Goal: Connect with others: Find specific page/section

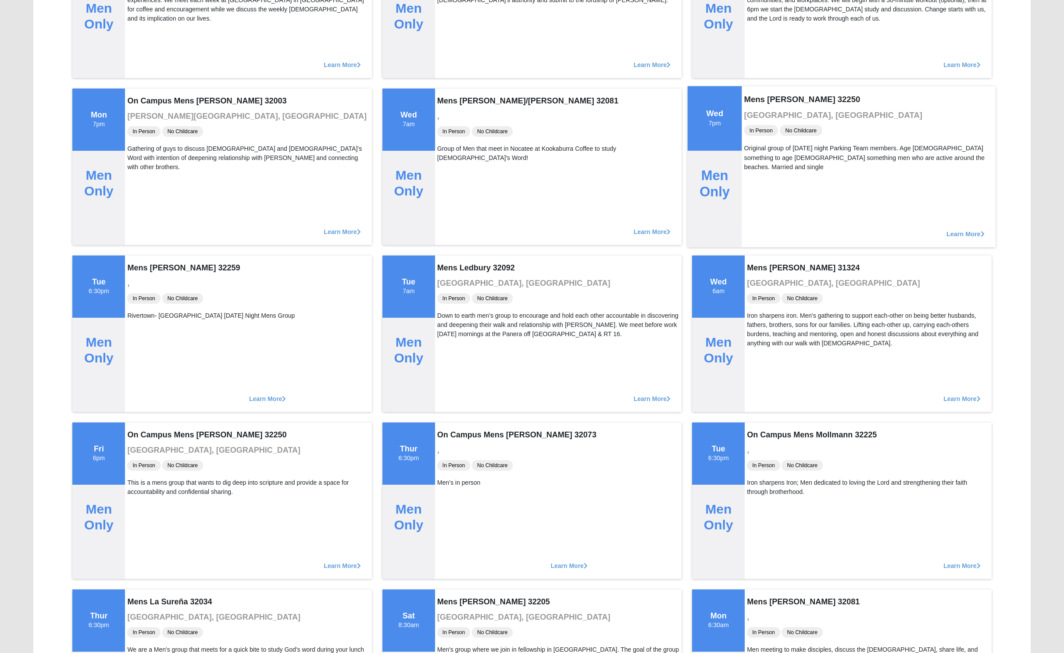
scroll to position [2866, 0]
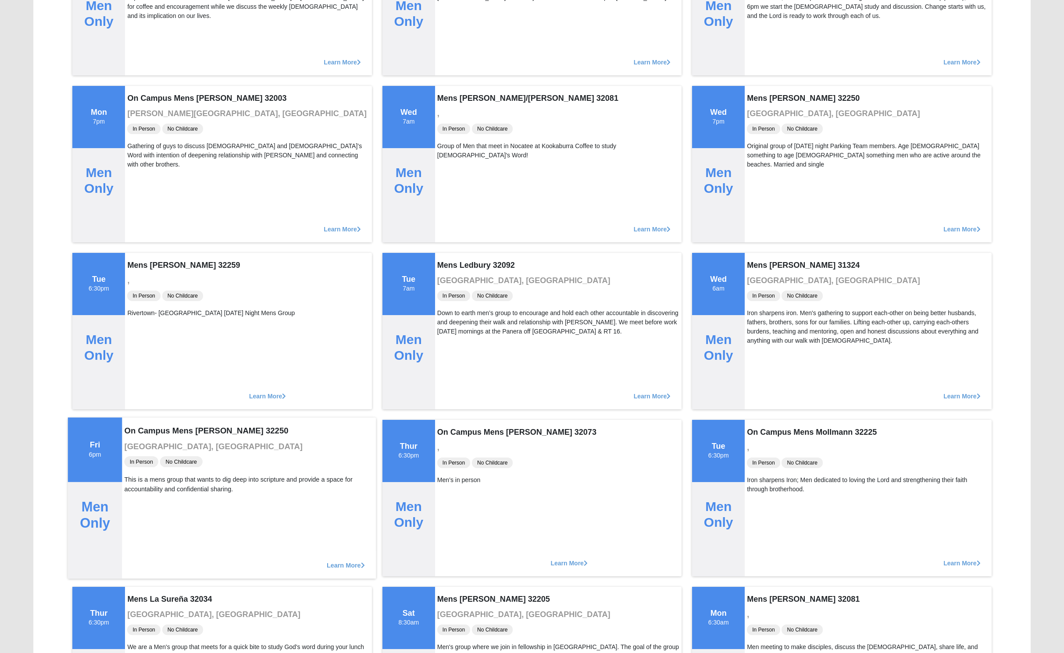
click at [338, 561] on span "Learn More" at bounding box center [346, 561] width 38 height 0
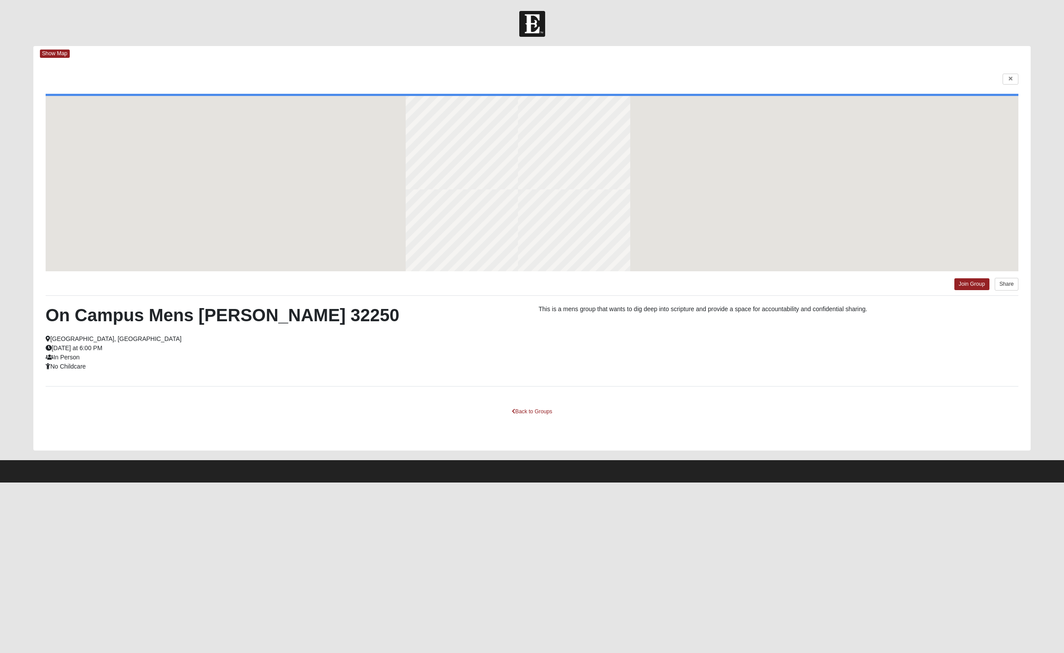
scroll to position [0, 0]
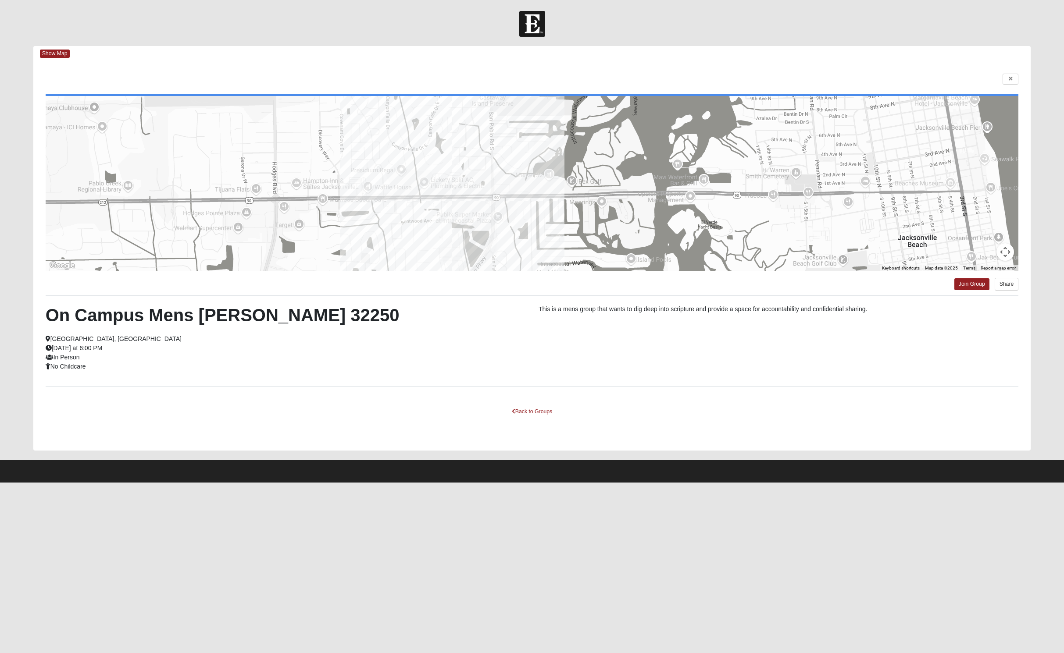
drag, startPoint x: 896, startPoint y: 215, endPoint x: 828, endPoint y: 228, distance: 69.7
click at [828, 228] on div at bounding box center [532, 183] width 973 height 175
click at [538, 419] on link "Back to Groups" at bounding box center [532, 412] width 52 height 14
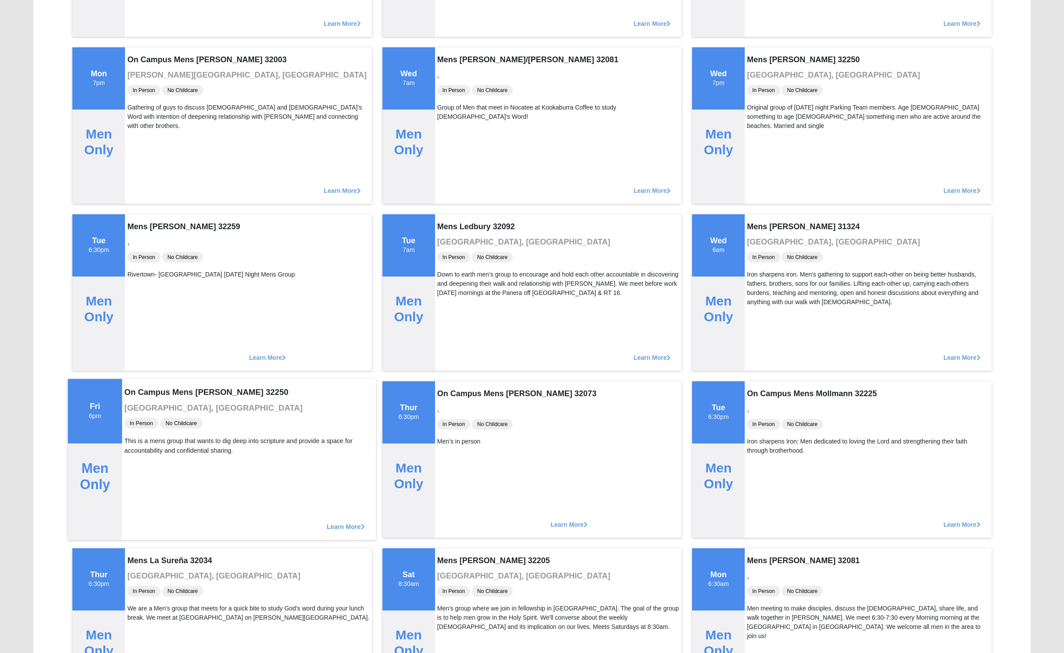
scroll to position [2908, 0]
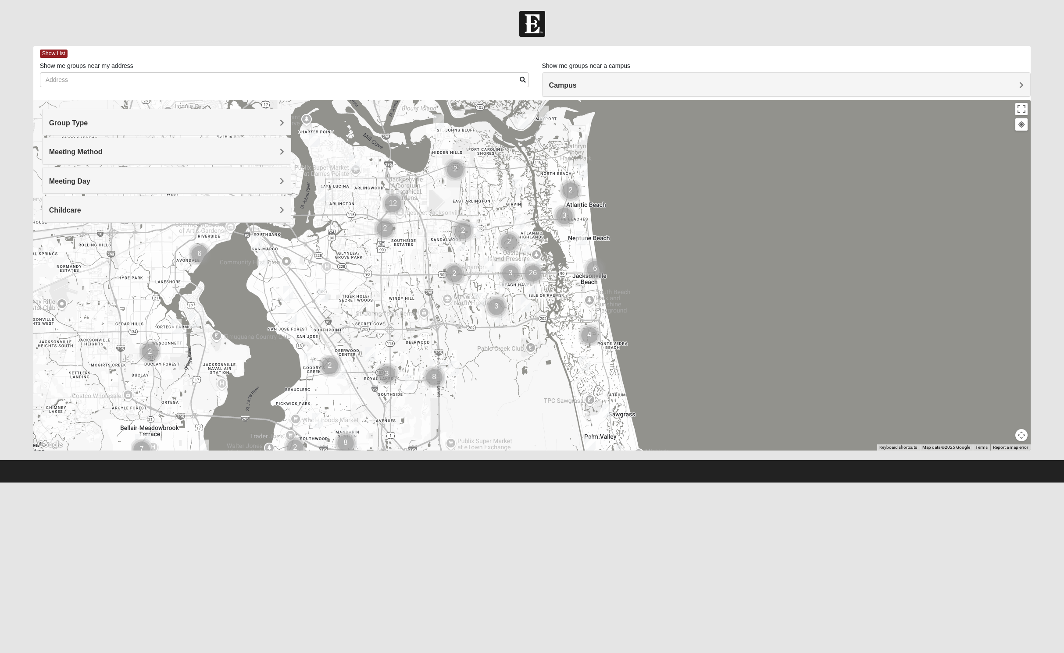
click at [116, 124] on h4 "Group Type" at bounding box center [167, 123] width 236 height 8
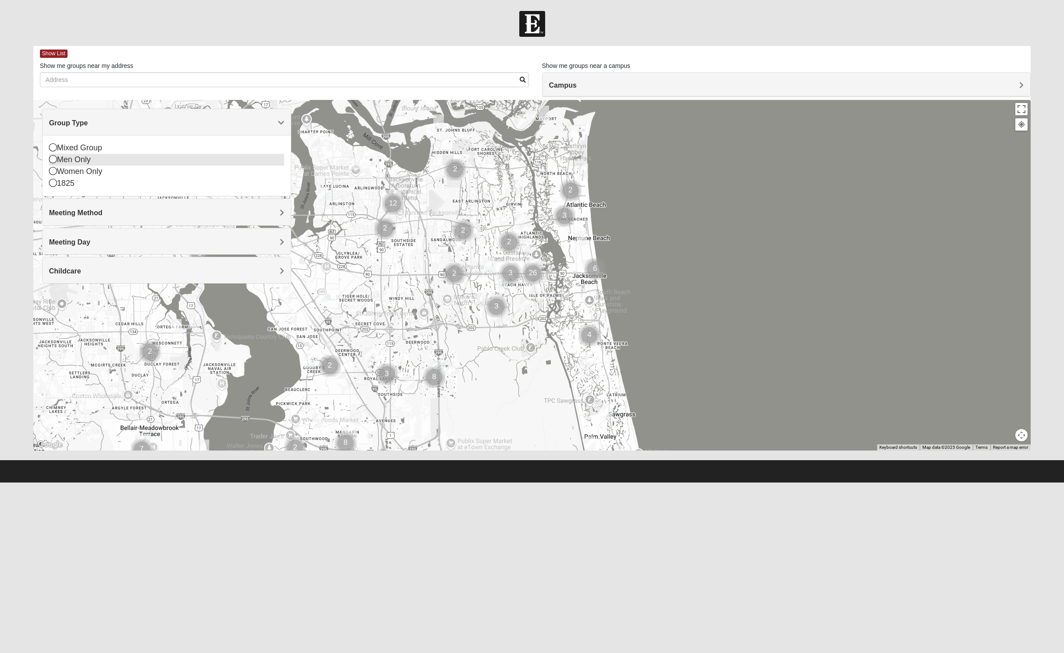
click at [121, 164] on div "Men Only" at bounding box center [167, 160] width 236 height 12
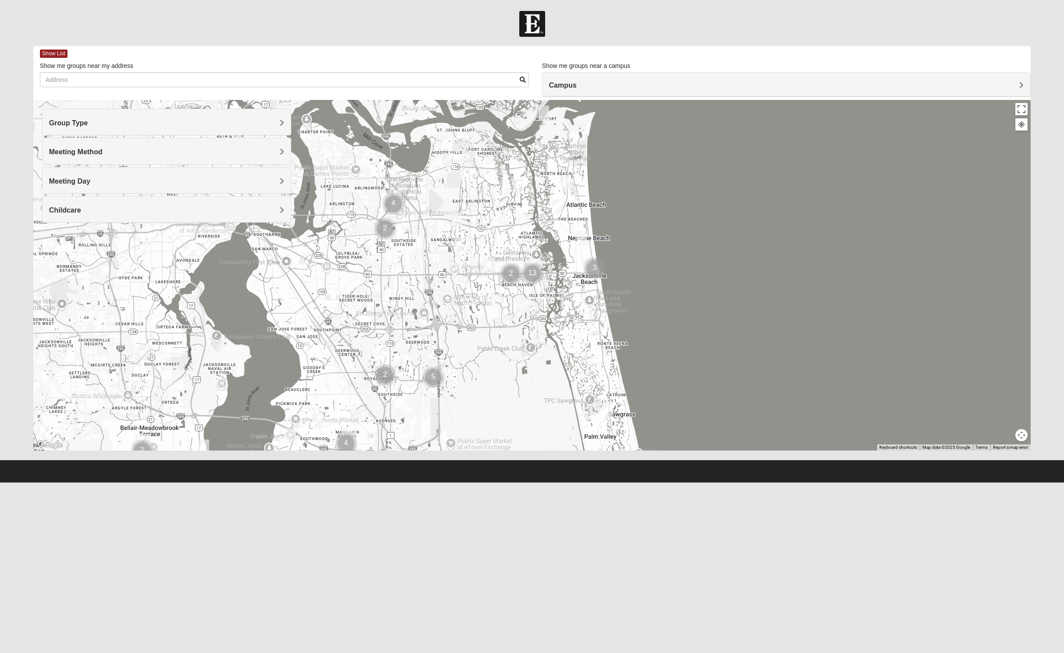
click at [134, 154] on h4 "Meeting Method" at bounding box center [167, 152] width 236 height 8
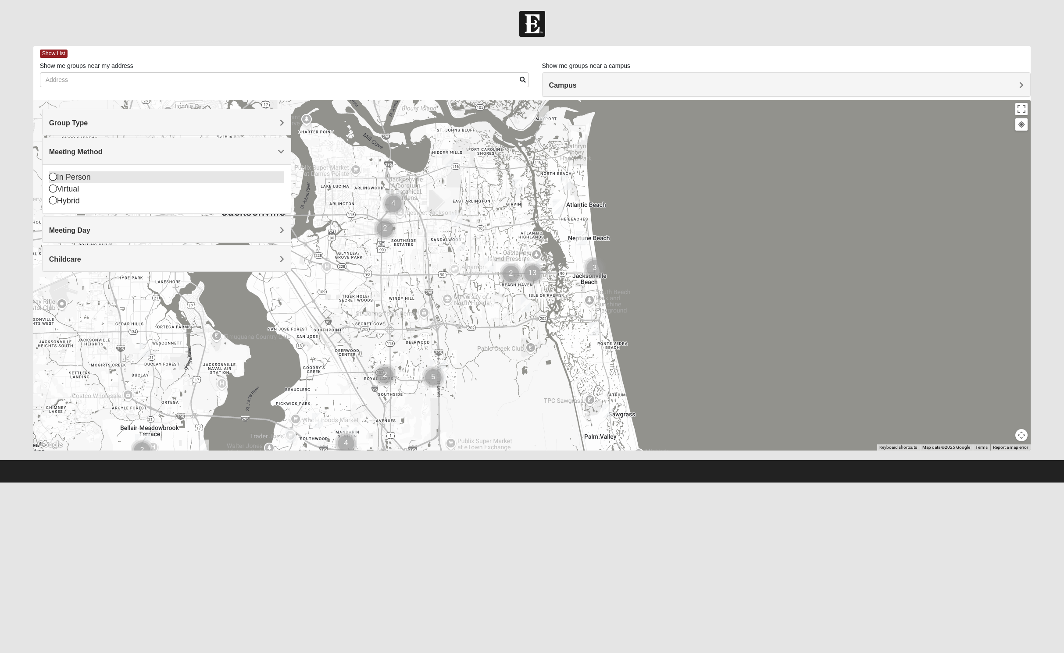
click at [107, 183] on div "In Person" at bounding box center [167, 177] width 236 height 12
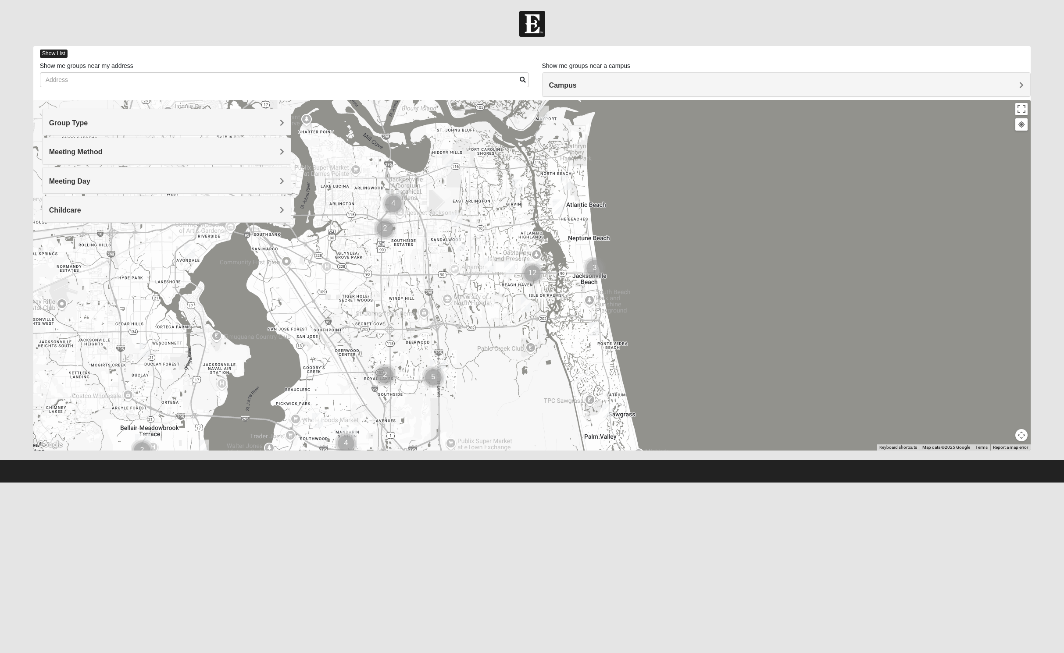
click at [57, 52] on span "Show List" at bounding box center [54, 54] width 28 height 8
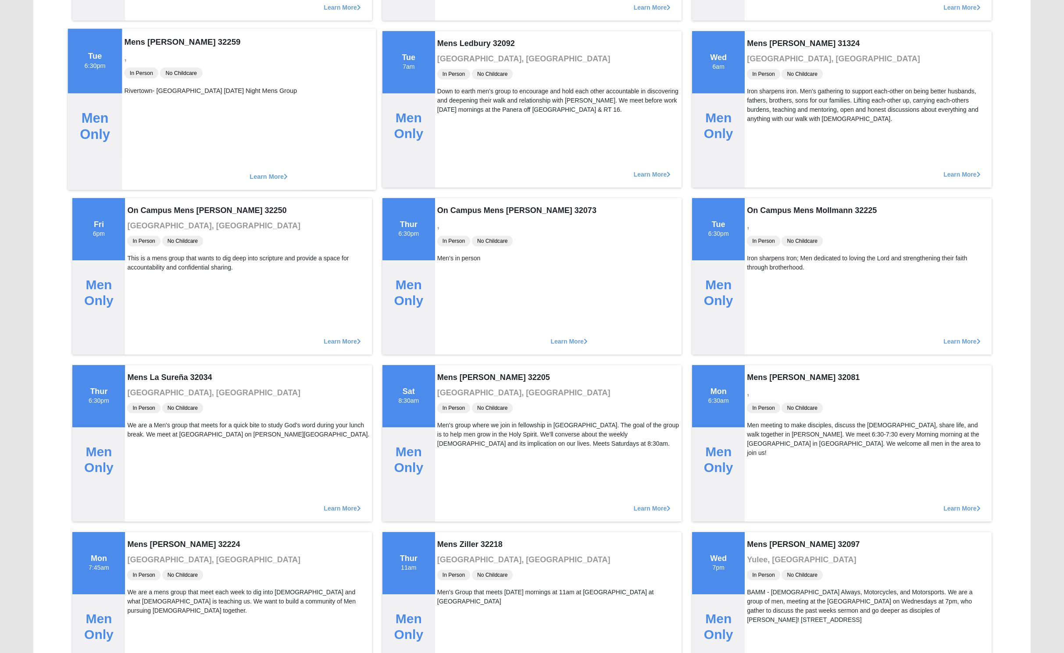
scroll to position [3090, 0]
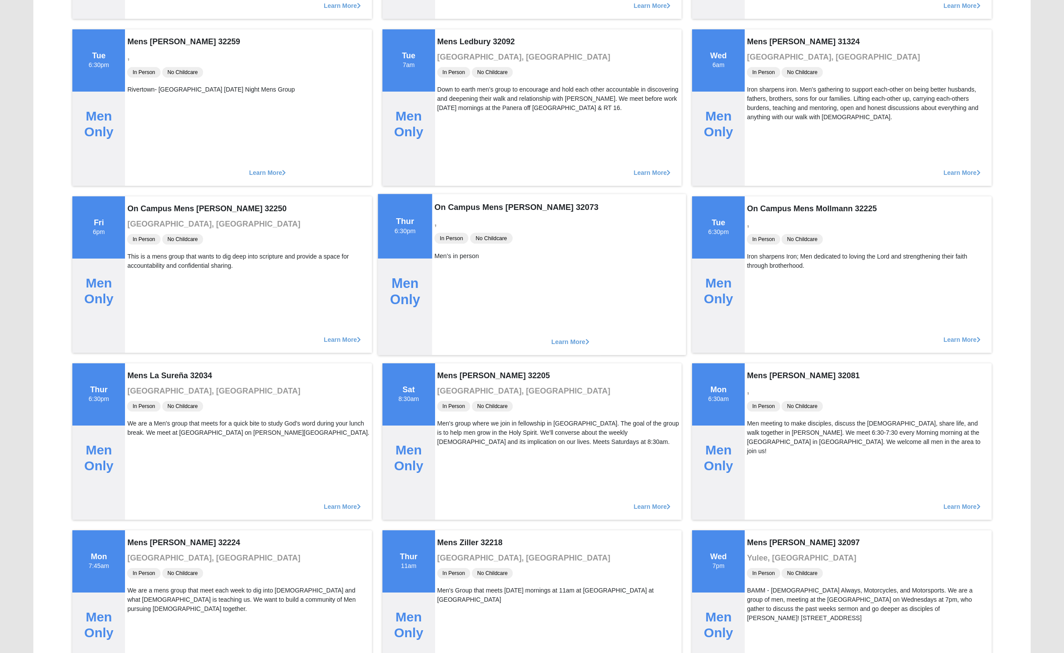
click at [551, 337] on span "Learn More" at bounding box center [570, 337] width 38 height 0
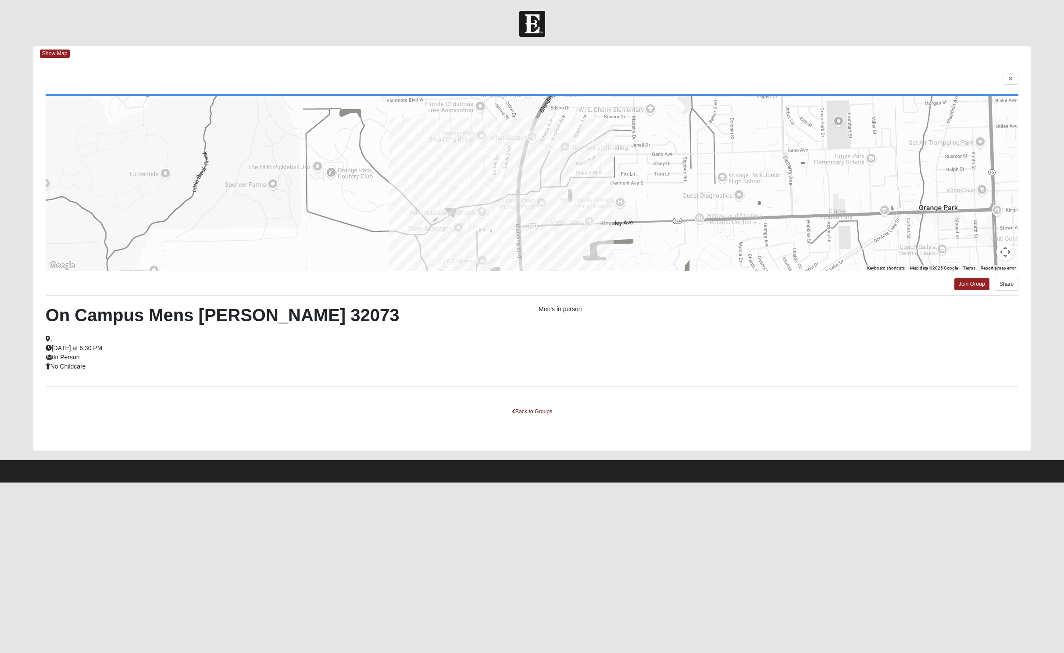
click at [544, 419] on link "Back to Groups" at bounding box center [532, 412] width 52 height 14
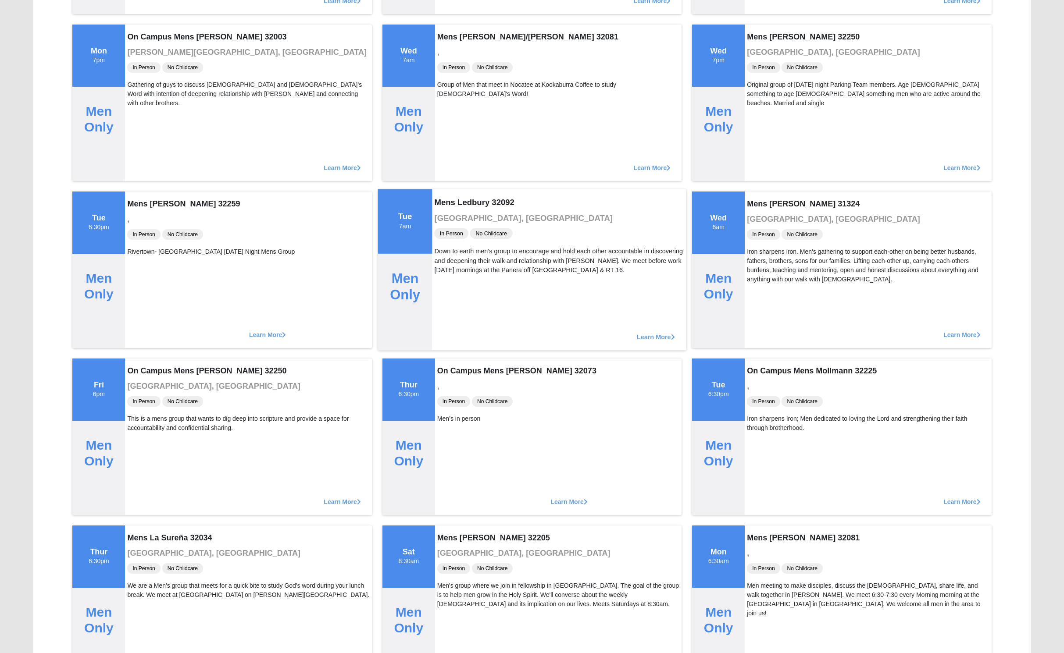
scroll to position [2930, 0]
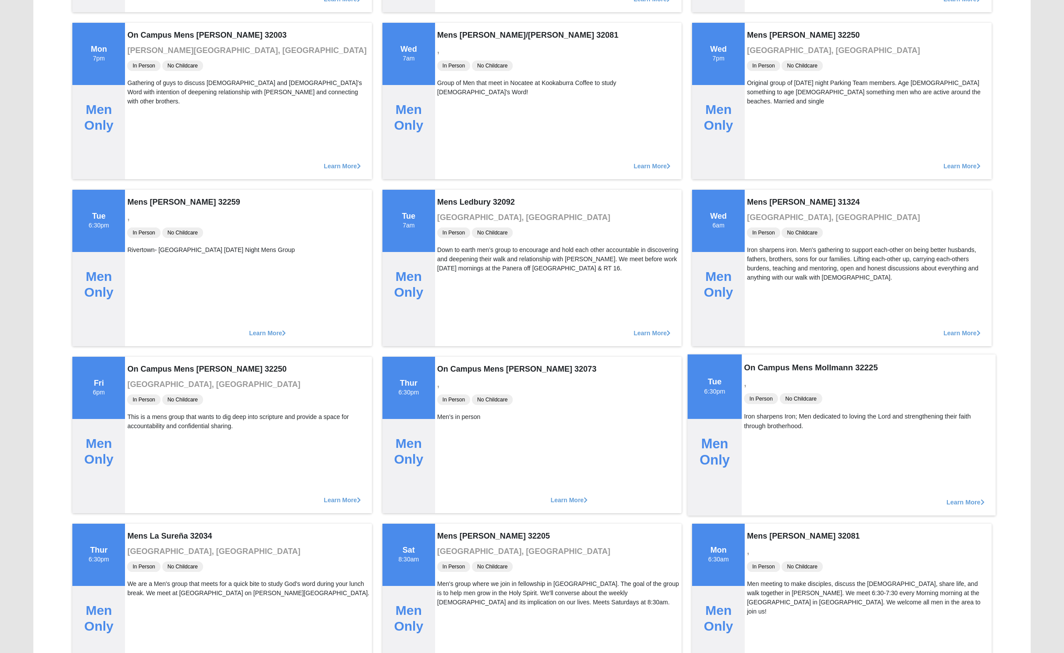
click at [956, 498] on span "Learn More" at bounding box center [965, 498] width 38 height 0
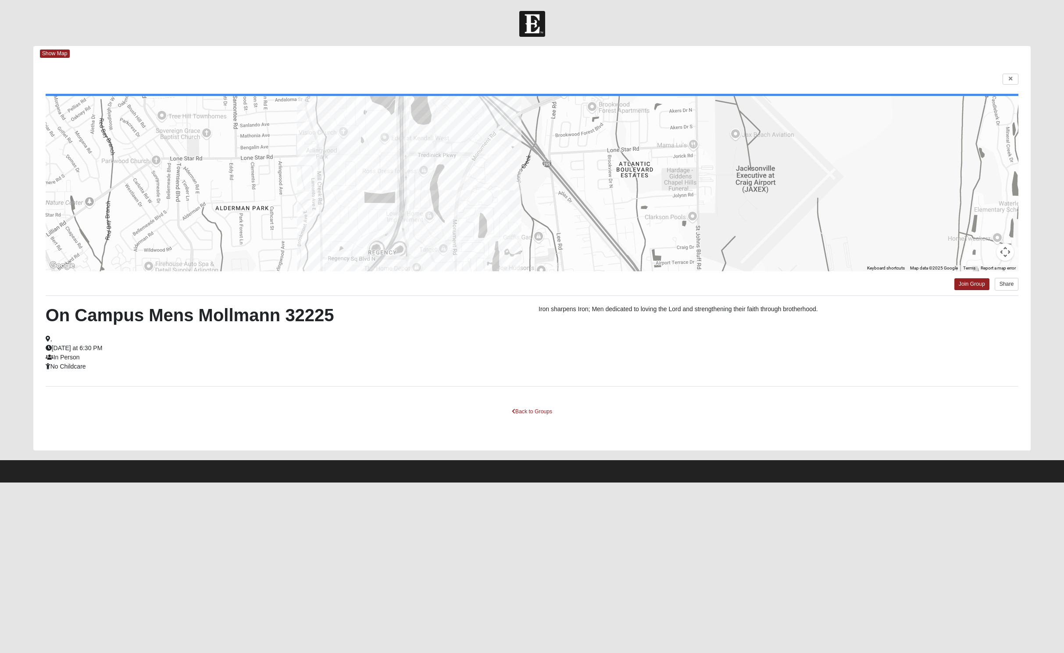
drag, startPoint x: 806, startPoint y: 198, endPoint x: 691, endPoint y: 204, distance: 115.1
click at [723, 206] on div at bounding box center [532, 183] width 973 height 175
click at [540, 419] on link "Back to Groups" at bounding box center [532, 412] width 52 height 14
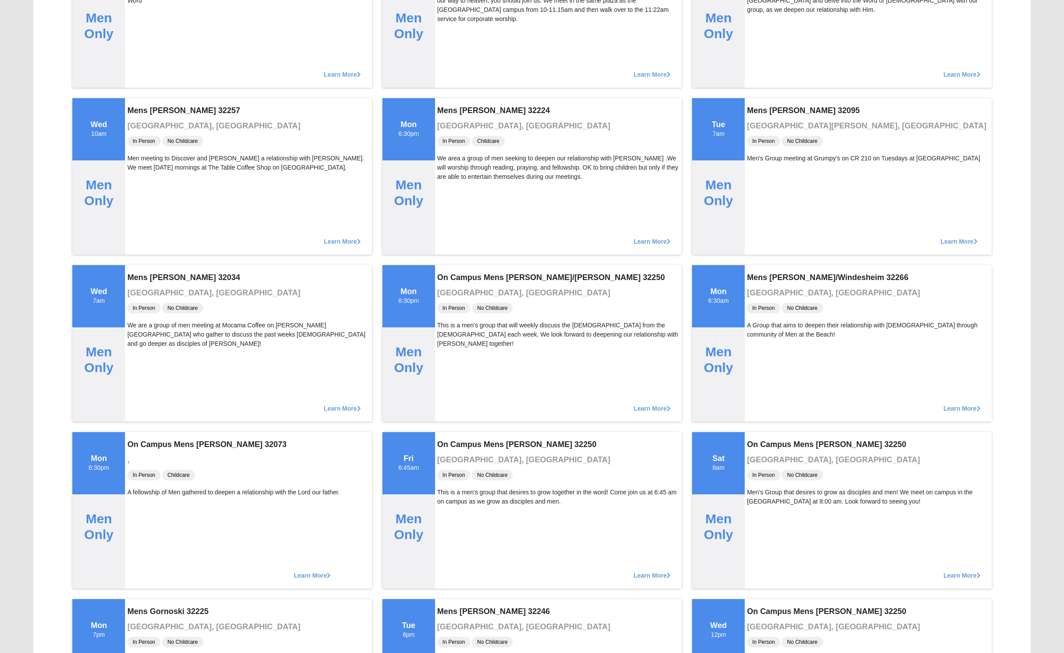
scroll to position [1853, 0]
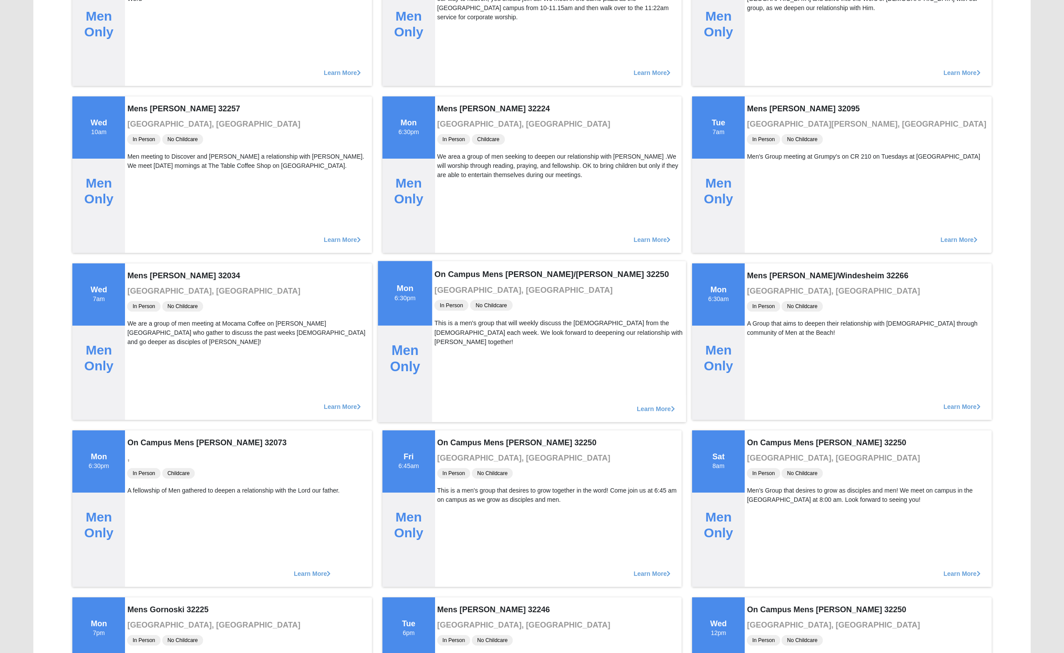
click at [654, 404] on span "Learn More" at bounding box center [656, 404] width 38 height 0
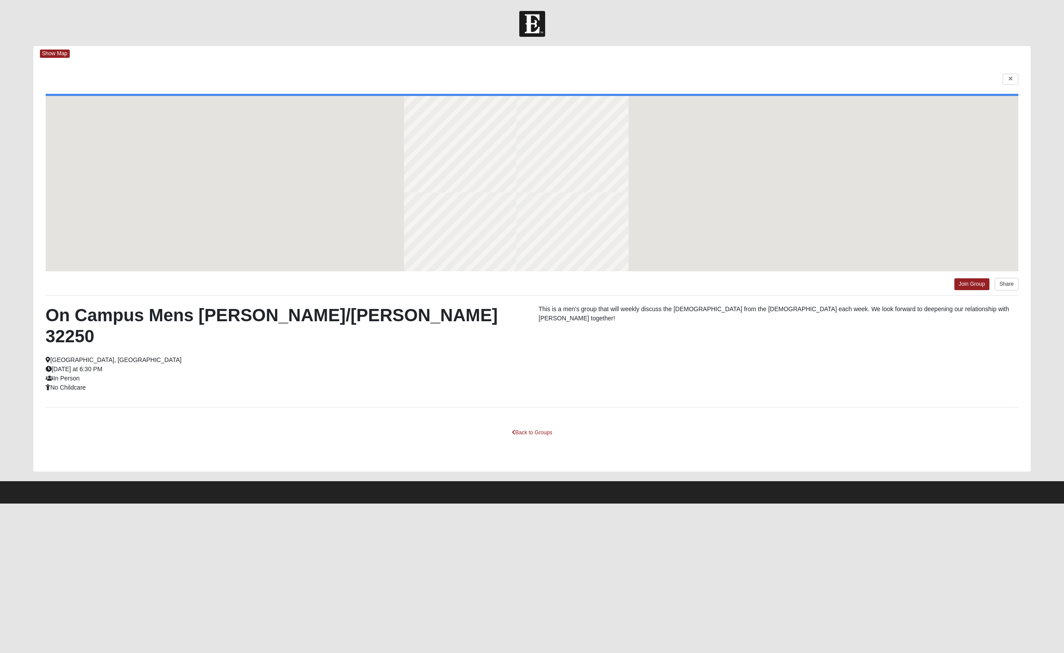
scroll to position [0, 0]
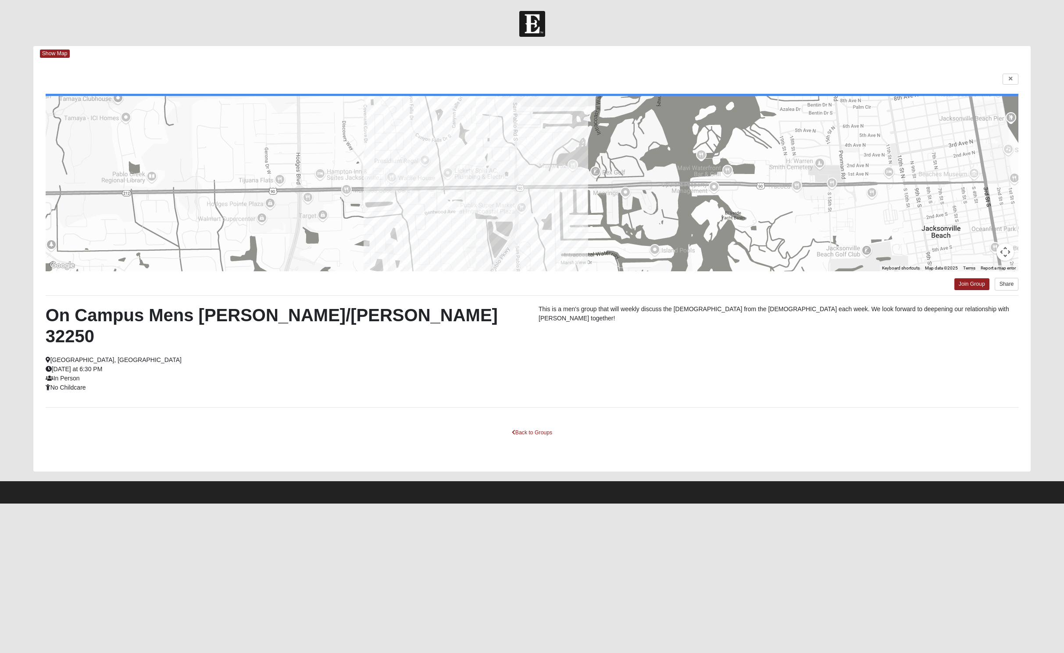
drag, startPoint x: 806, startPoint y: 211, endPoint x: 765, endPoint y: 210, distance: 41.2
click at [765, 210] on div at bounding box center [532, 183] width 973 height 175
click at [515, 440] on link "Back to Groups" at bounding box center [532, 433] width 52 height 14
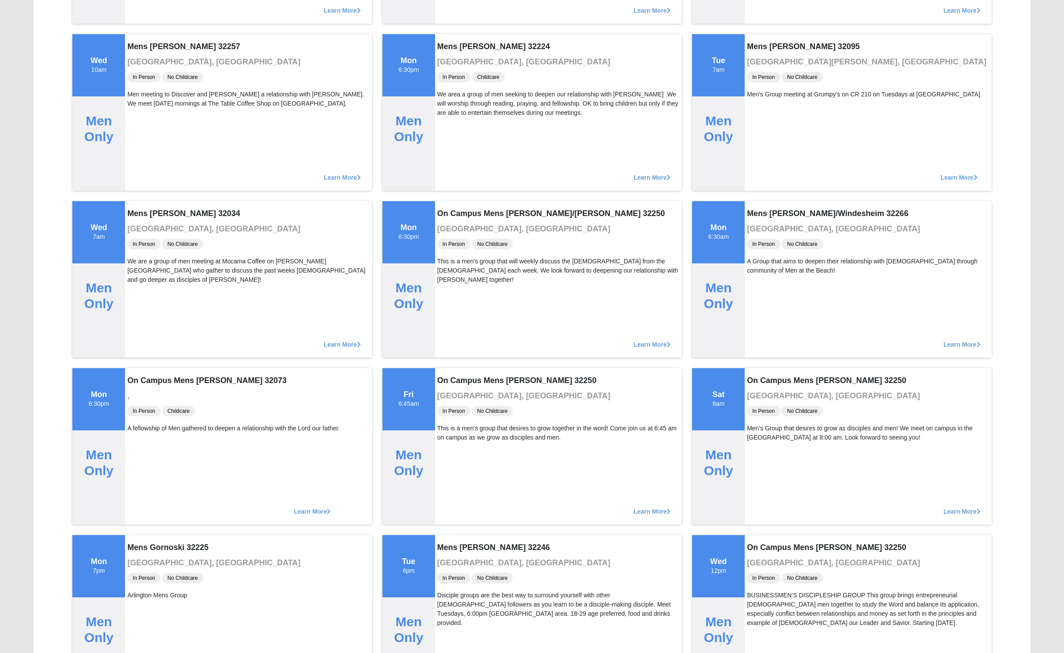
scroll to position [1917, 0]
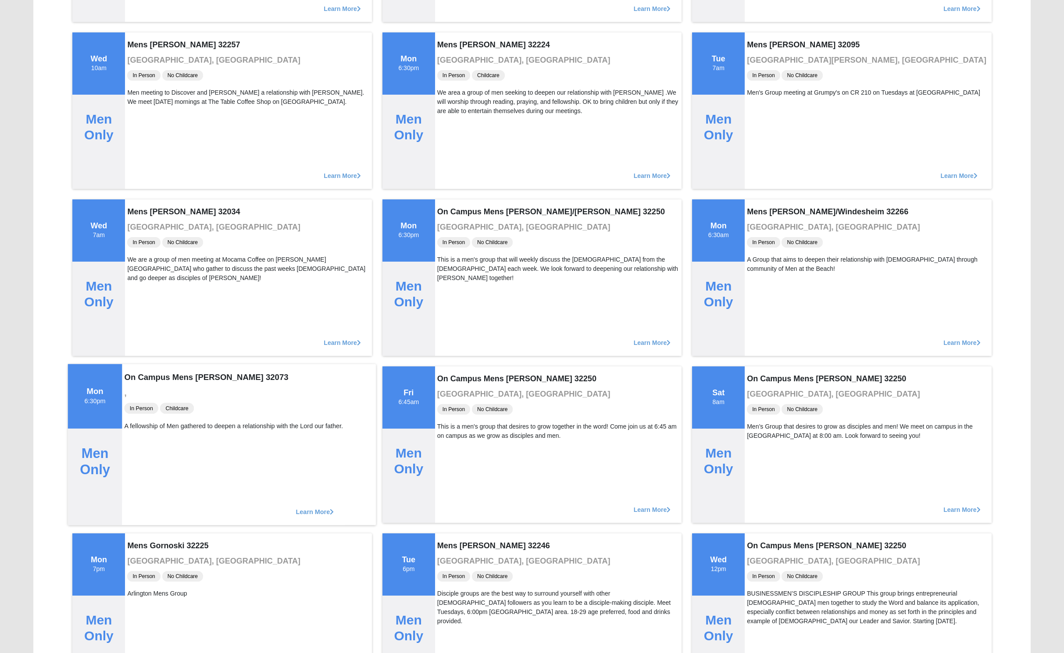
click at [334, 507] on span "Learn More" at bounding box center [315, 507] width 38 height 0
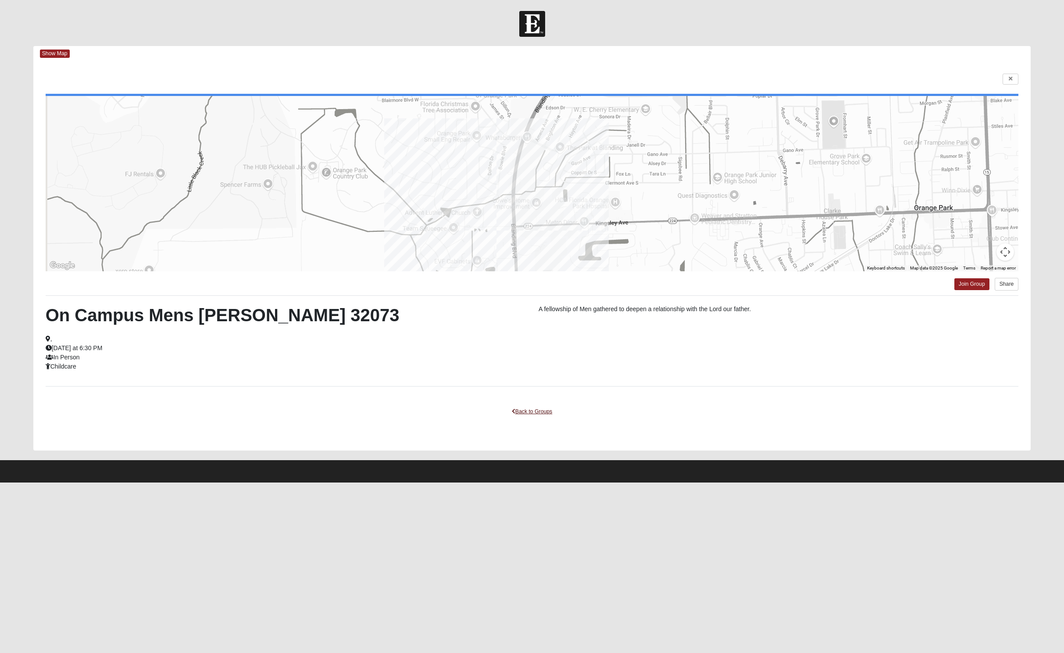
click at [552, 419] on link "Back to Groups" at bounding box center [532, 412] width 52 height 14
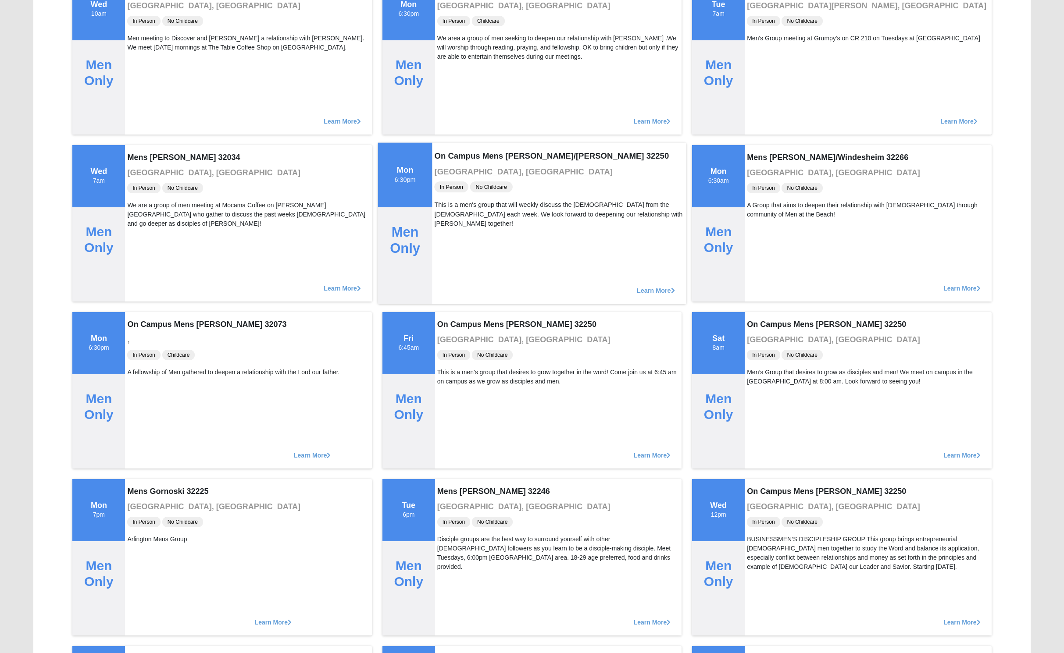
scroll to position [1973, 0]
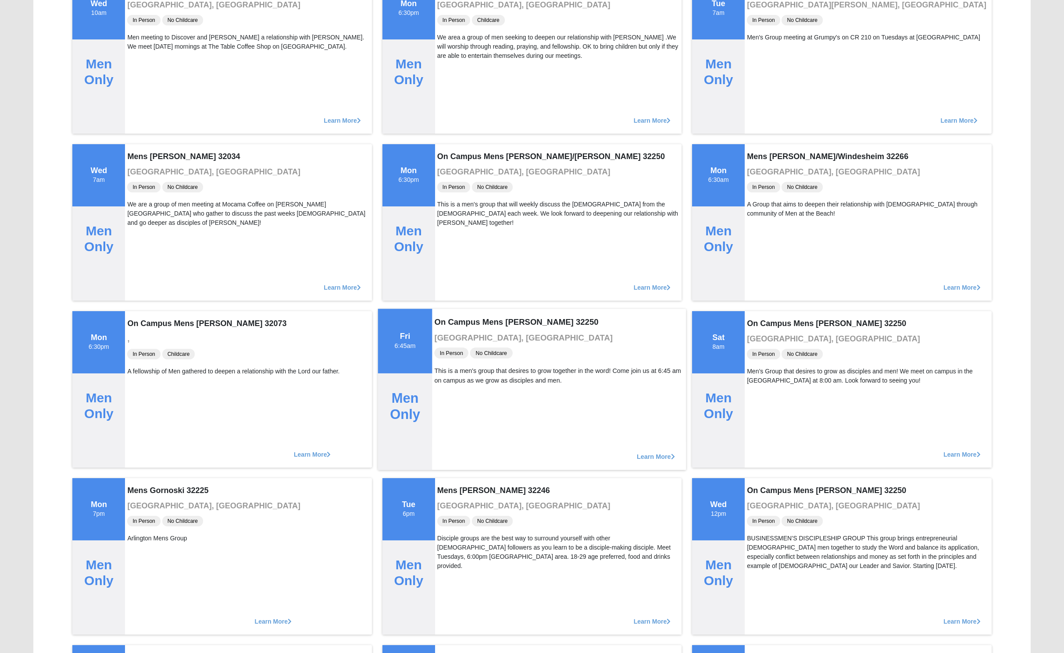
click at [645, 452] on span "Learn More" at bounding box center [656, 452] width 38 height 0
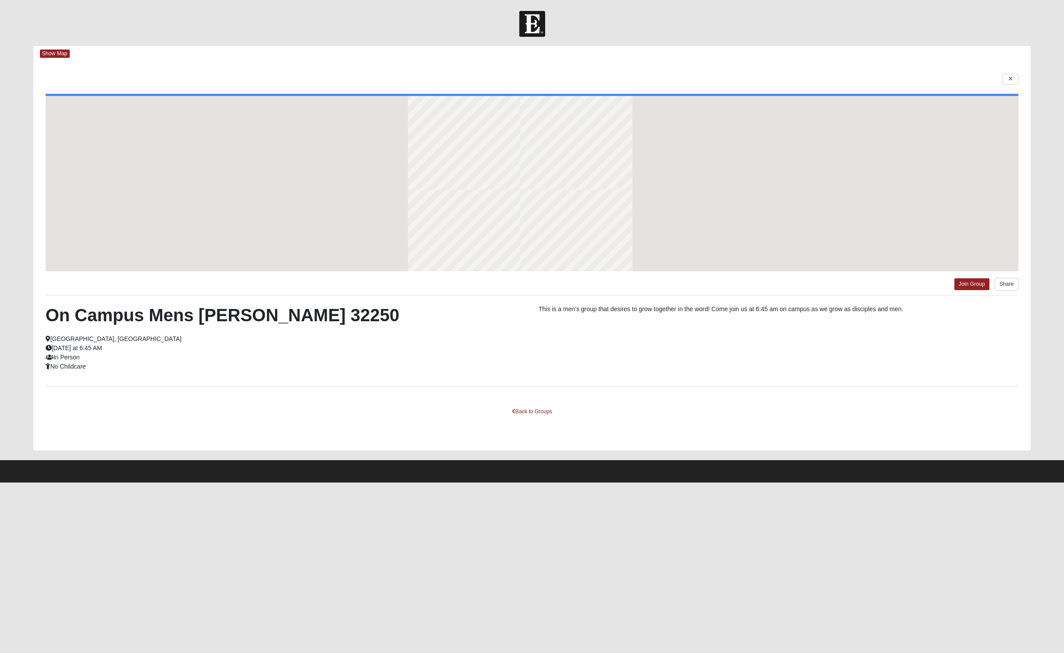
scroll to position [0, 0]
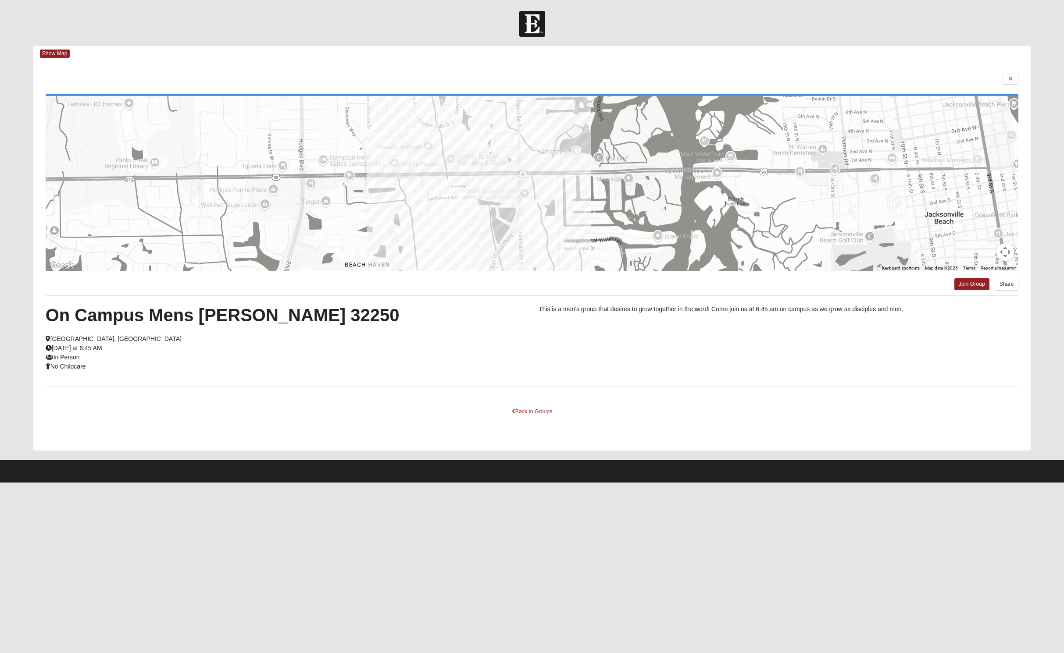
drag, startPoint x: 724, startPoint y: 178, endPoint x: 683, endPoint y: 166, distance: 43.0
click at [683, 166] on div at bounding box center [532, 183] width 973 height 175
click at [540, 419] on link "Back to Groups" at bounding box center [532, 412] width 52 height 14
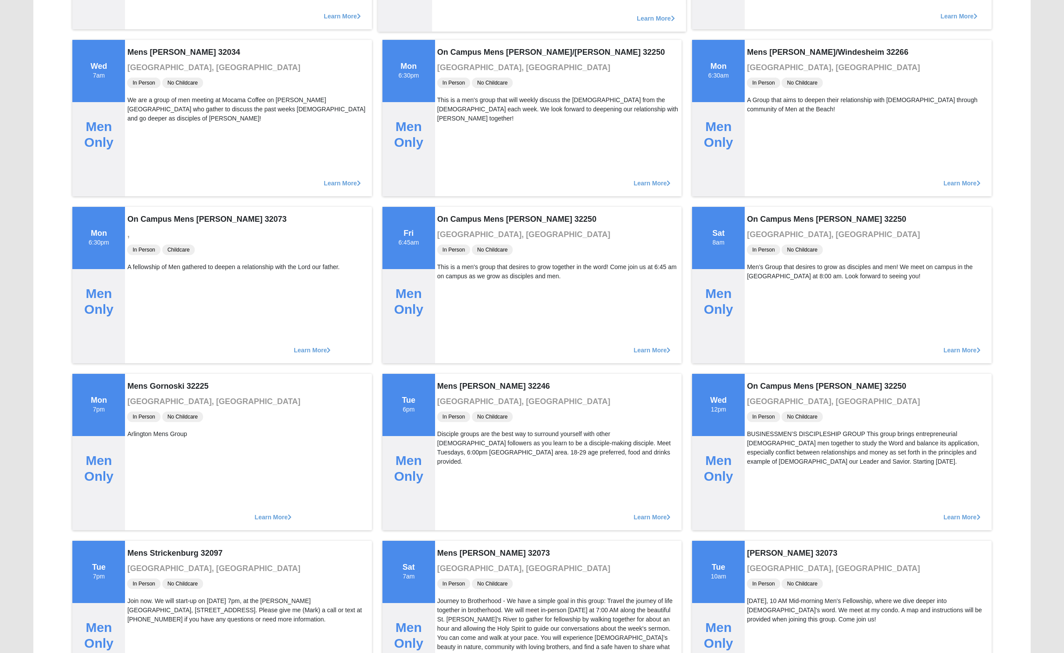
scroll to position [2094, 0]
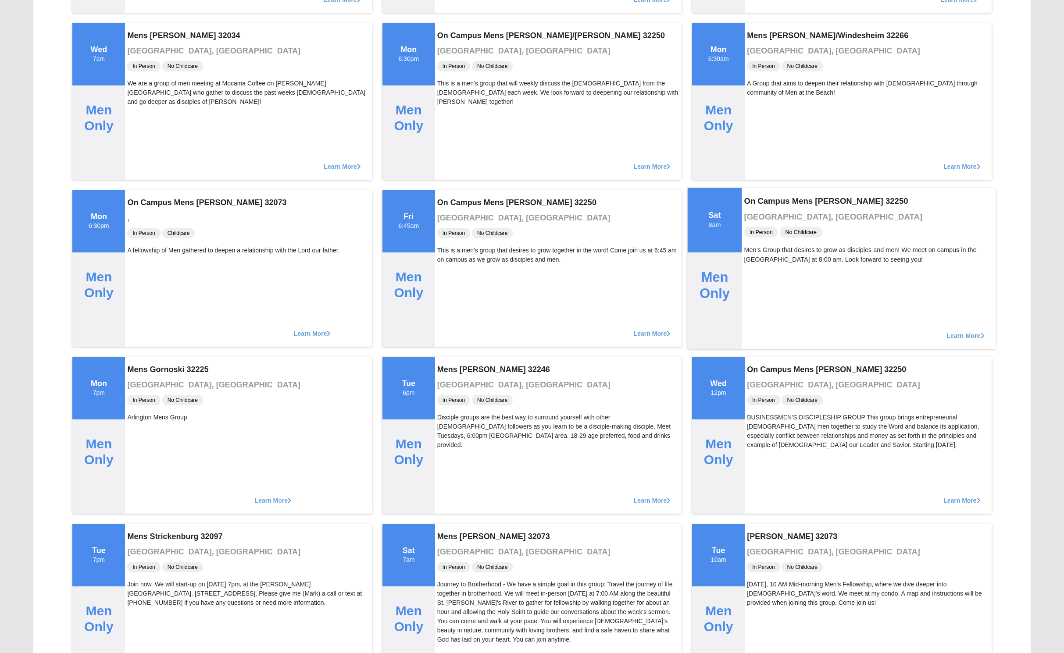
click at [958, 331] on span "Learn More" at bounding box center [965, 331] width 38 height 0
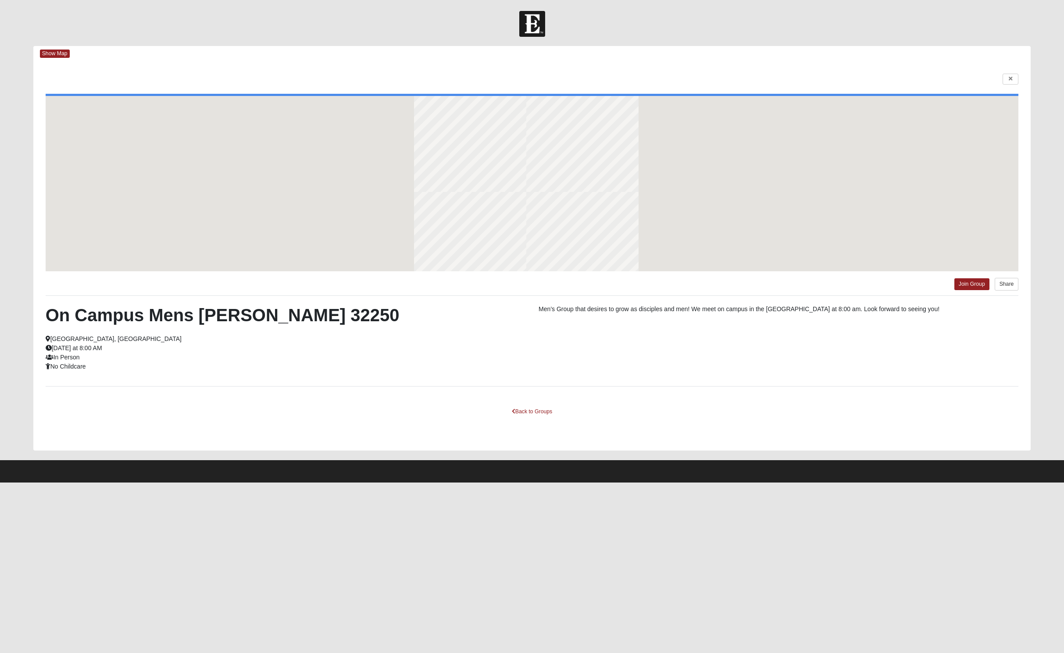
scroll to position [0, 0]
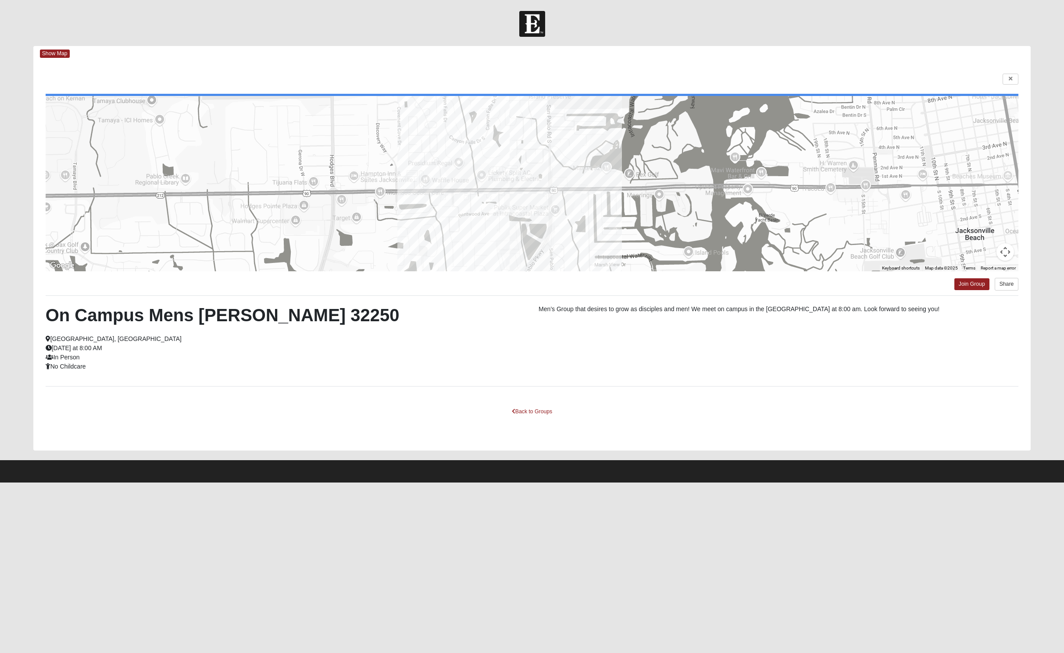
drag, startPoint x: 790, startPoint y: 230, endPoint x: 750, endPoint y: 236, distance: 40.8
click at [774, 232] on div at bounding box center [532, 183] width 973 height 175
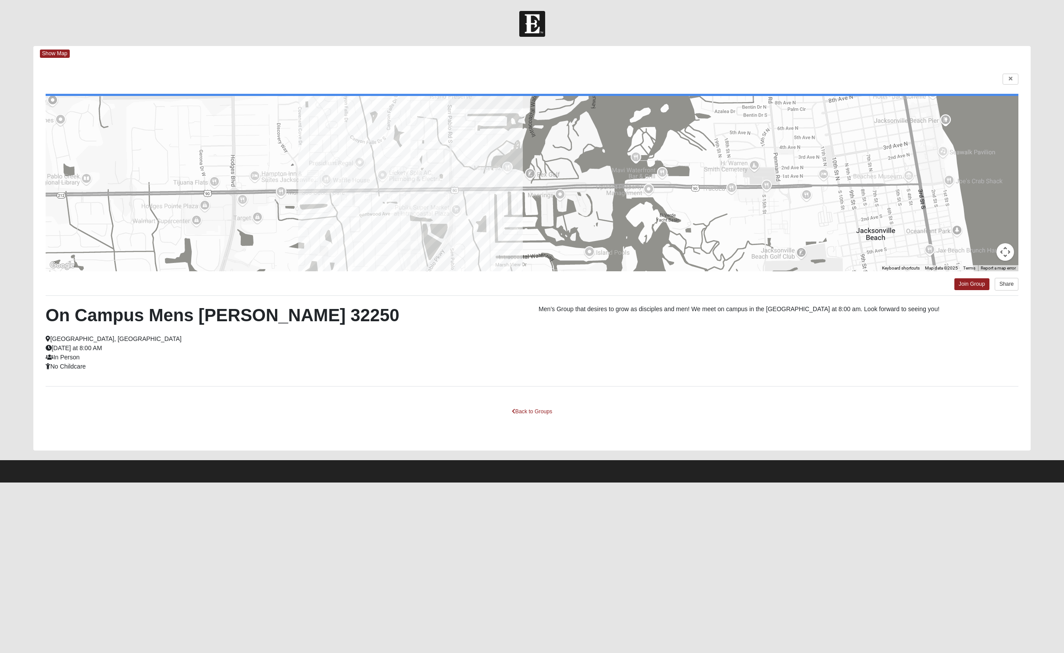
drag, startPoint x: 637, startPoint y: 214, endPoint x: 553, endPoint y: 203, distance: 85.0
click at [553, 203] on div at bounding box center [532, 183] width 973 height 175
click at [528, 419] on link "Back to Groups" at bounding box center [532, 412] width 52 height 14
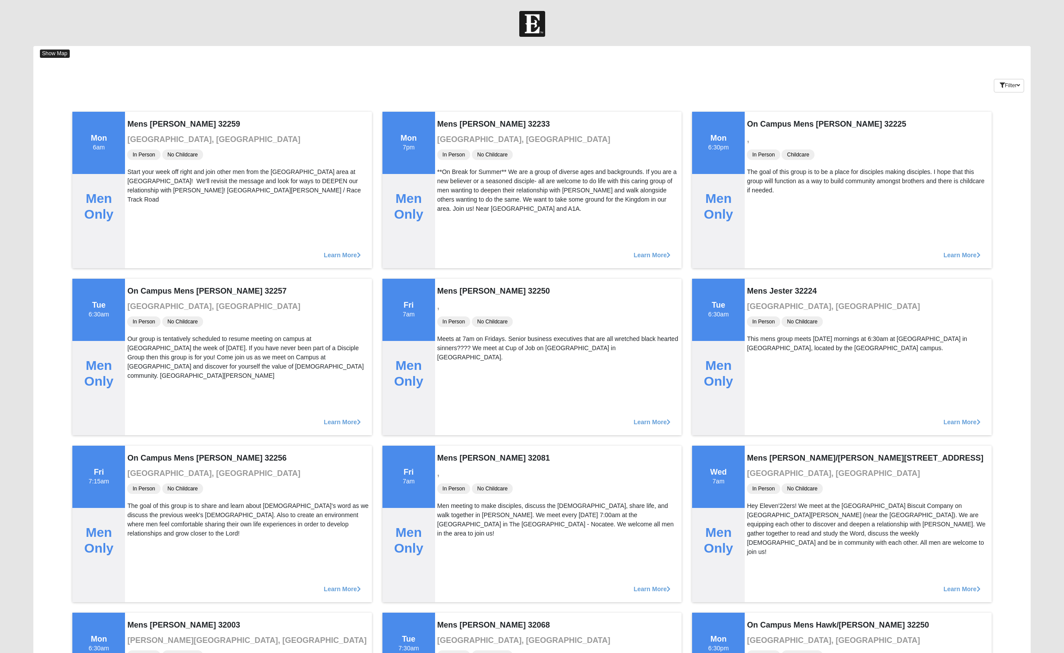
click at [63, 54] on span "Show Map" at bounding box center [55, 54] width 30 height 8
